Goal: Transaction & Acquisition: Book appointment/travel/reservation

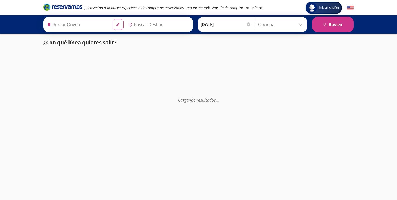
type input "[GEOGRAPHIC_DATA], [GEOGRAPHIC_DATA]"
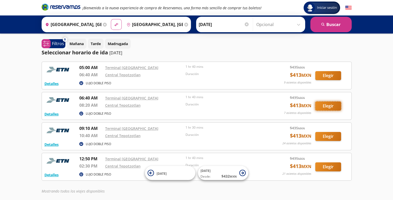
click at [332, 104] on button "Elegir" at bounding box center [328, 106] width 26 height 9
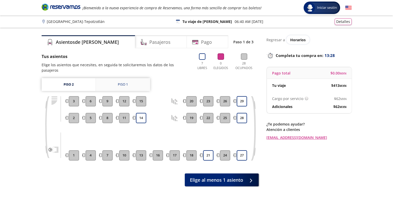
click at [123, 82] on div "Piso 1" at bounding box center [123, 84] width 10 height 5
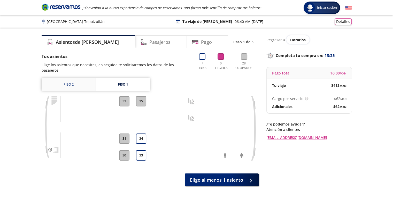
click at [72, 80] on link "Piso 2" at bounding box center [69, 84] width 54 height 13
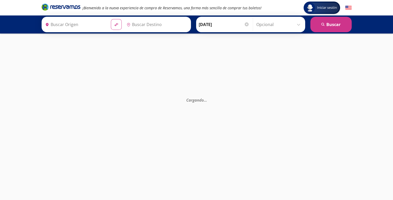
type input "[GEOGRAPHIC_DATA], [GEOGRAPHIC_DATA]"
